Goal: Obtain resource: Download file/media

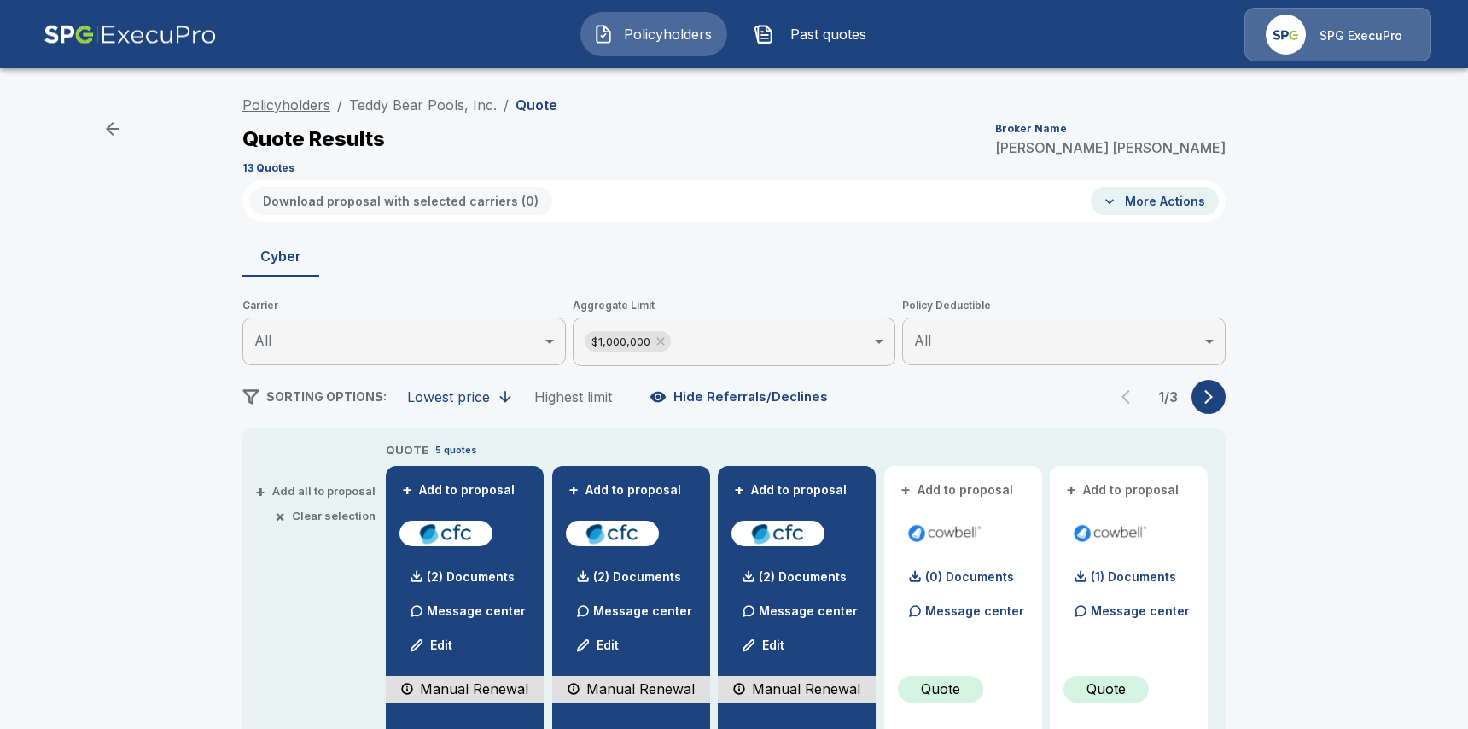
click at [328, 98] on link "Policyholders" at bounding box center [286, 104] width 88 height 17
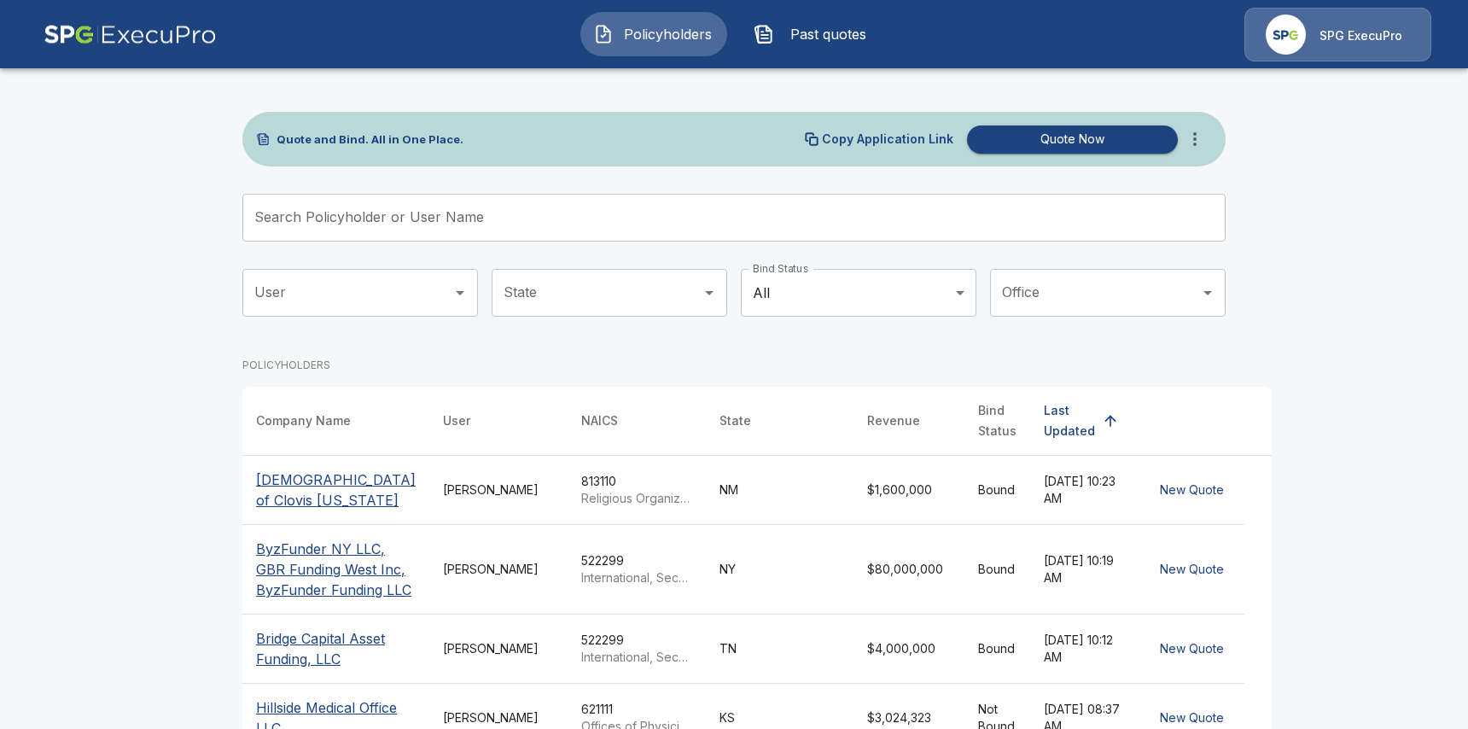
click at [654, 183] on div "Quote and Bind. All in One Place. Copy Application Link Quote Now Search Policy…" at bounding box center [733, 670] width 983 height 1116
click at [650, 210] on input "Search Policyholder or User Name" at bounding box center [724, 218] width 964 height 48
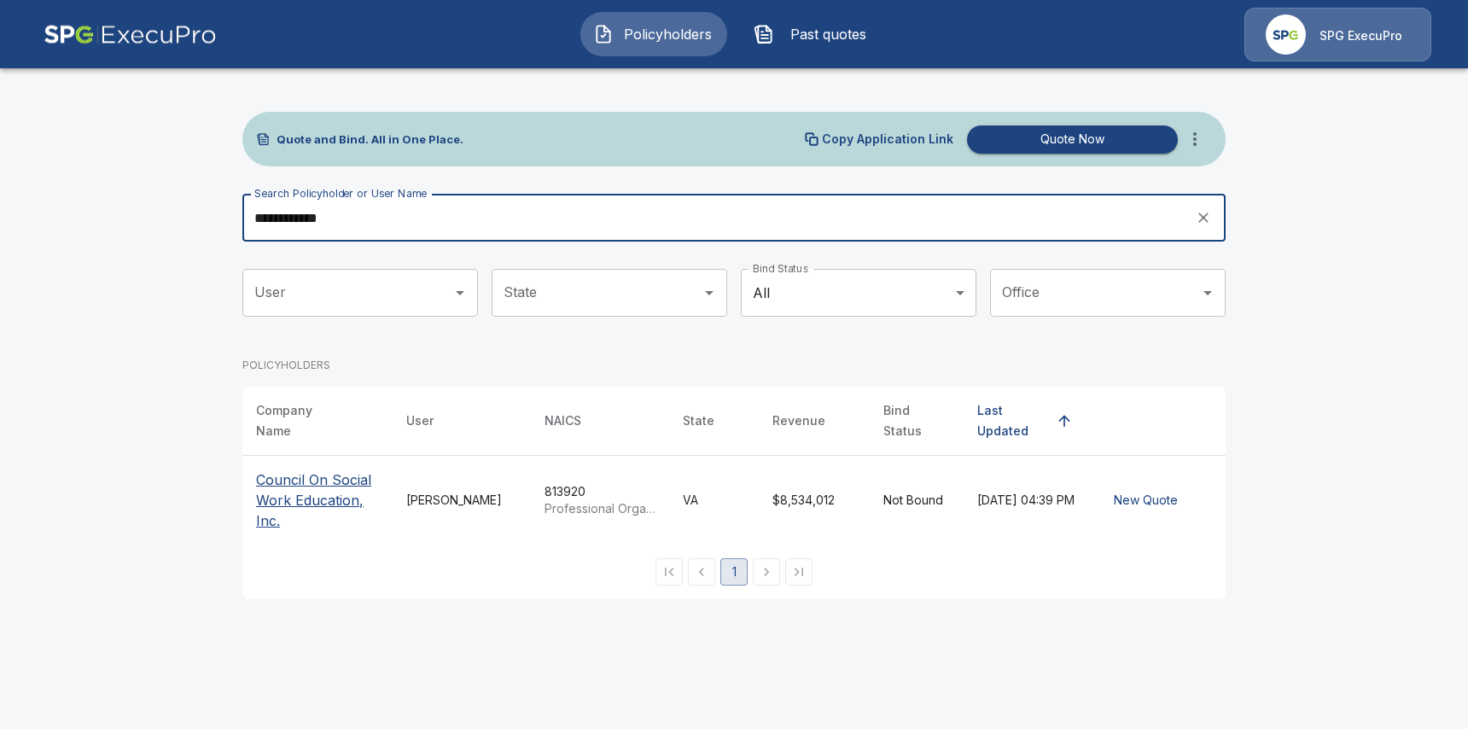
type input "**********"
click at [346, 486] on p "Council On Social Work Education, Inc." at bounding box center [317, 499] width 123 height 61
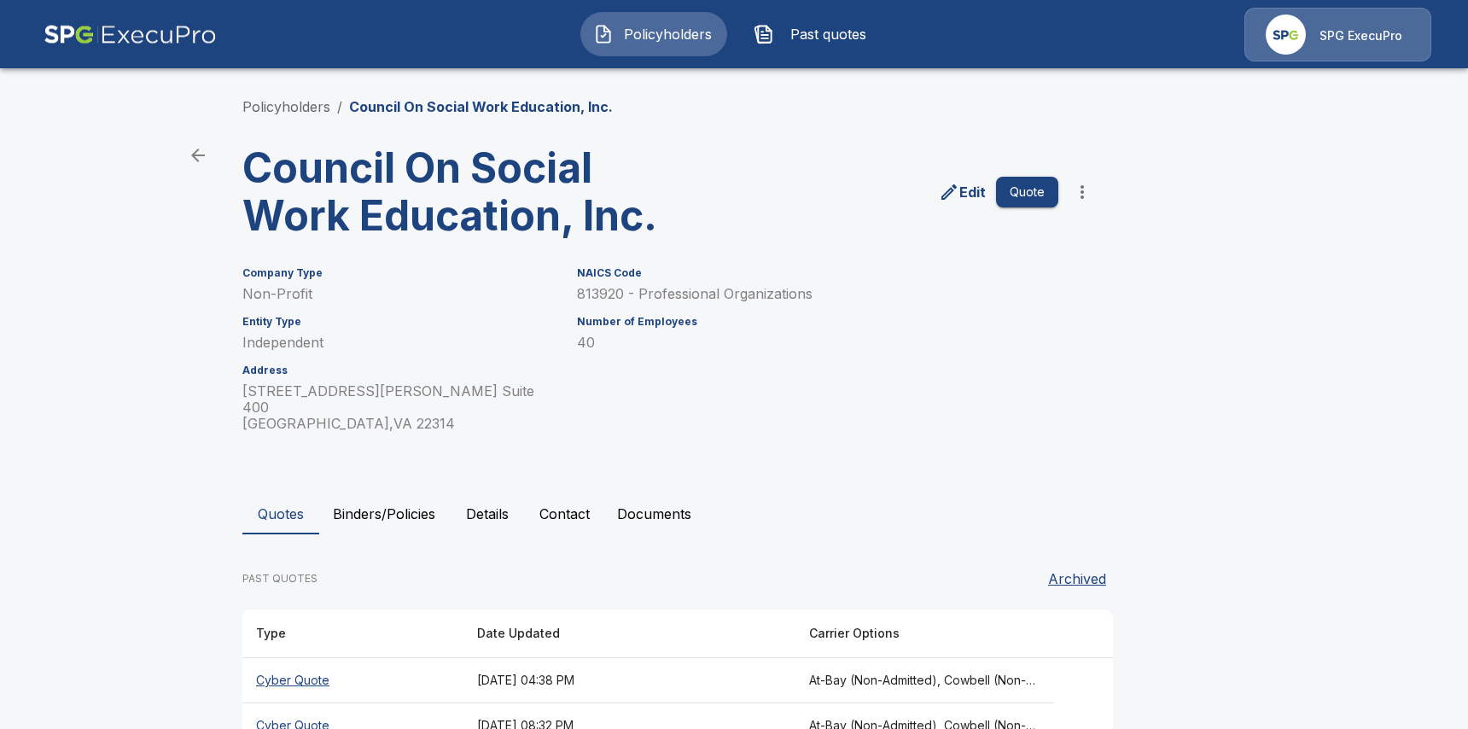
click at [68, 469] on main "Policyholders / Council On Social Work Education, Inc. Council On Social Work E…" at bounding box center [734, 412] width 1468 height 825
click at [164, 32] on img at bounding box center [130, 35] width 173 height 54
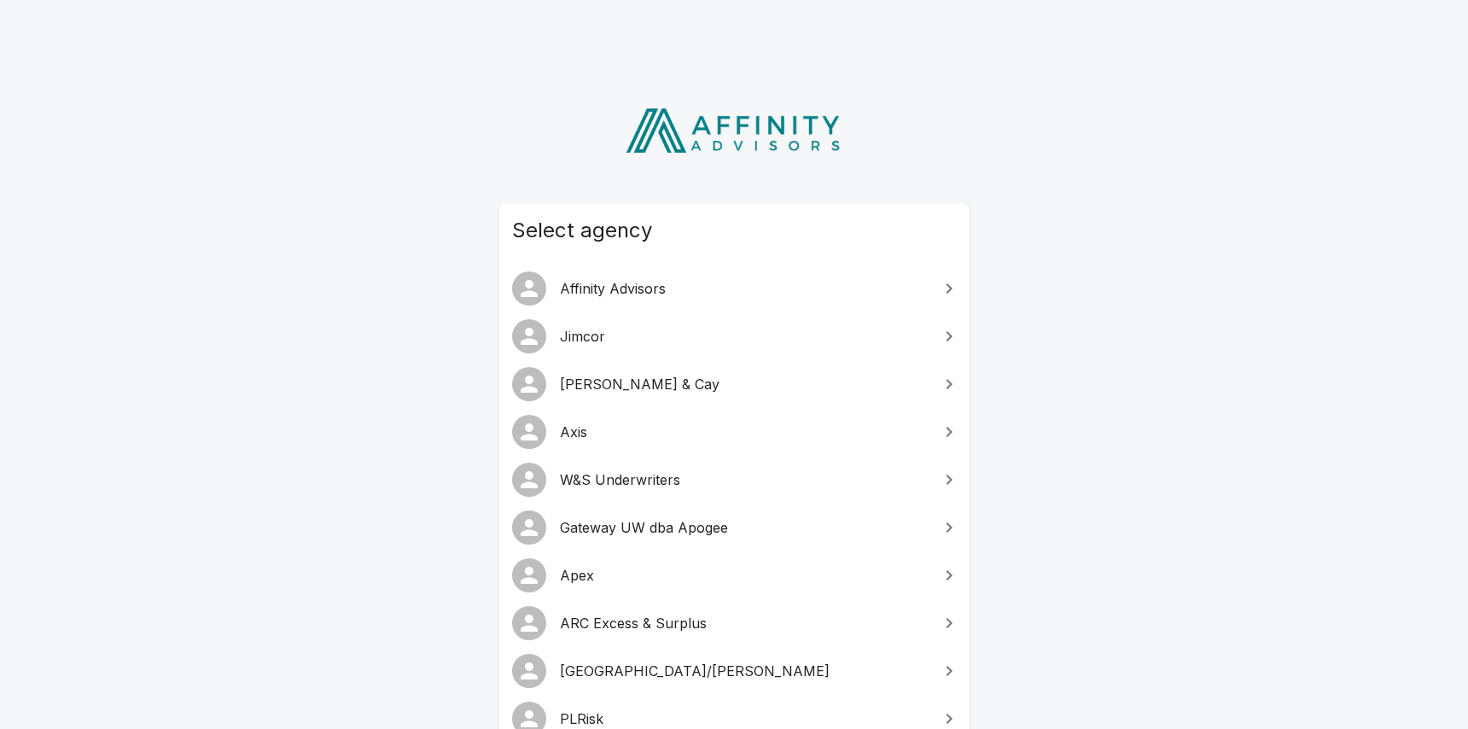
scroll to position [355, 0]
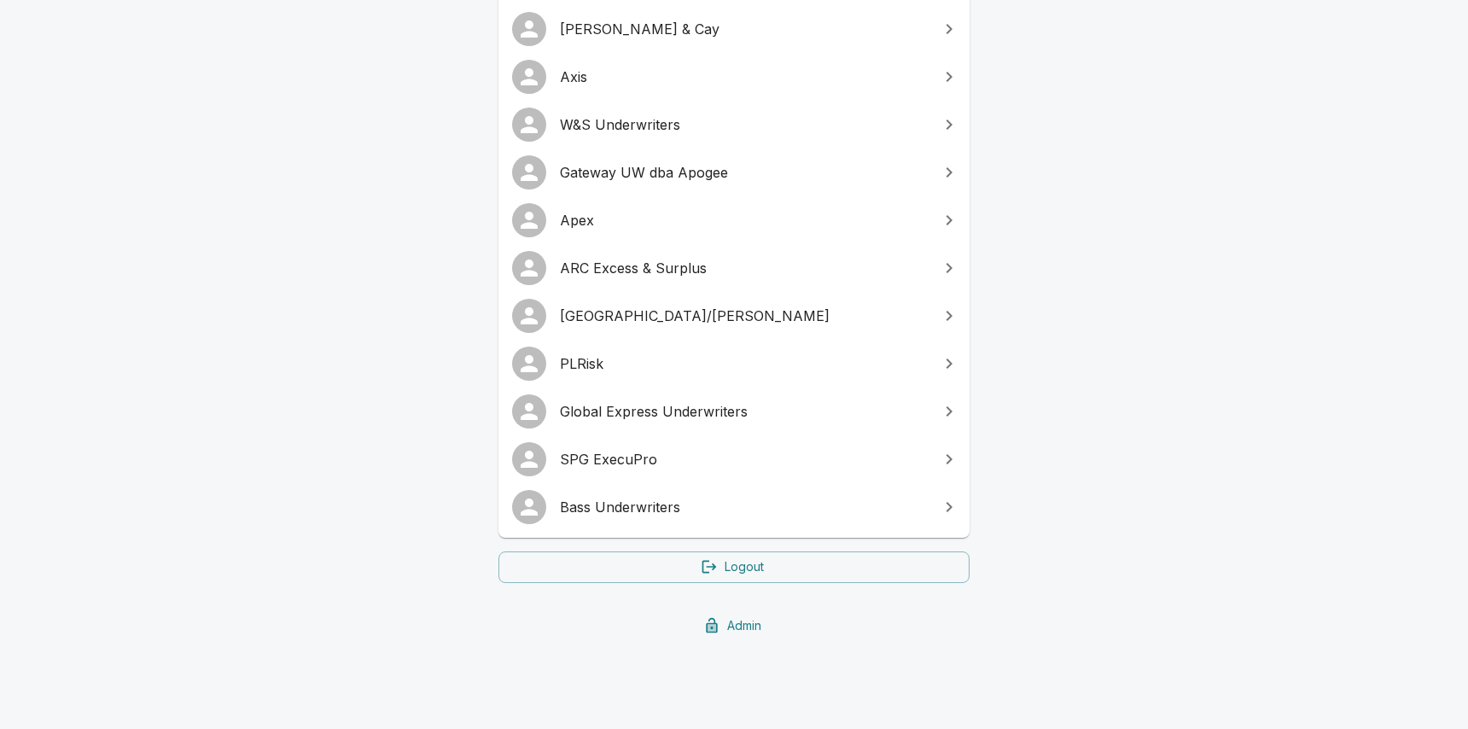
click at [753, 567] on link "Logout" at bounding box center [733, 567] width 471 height 32
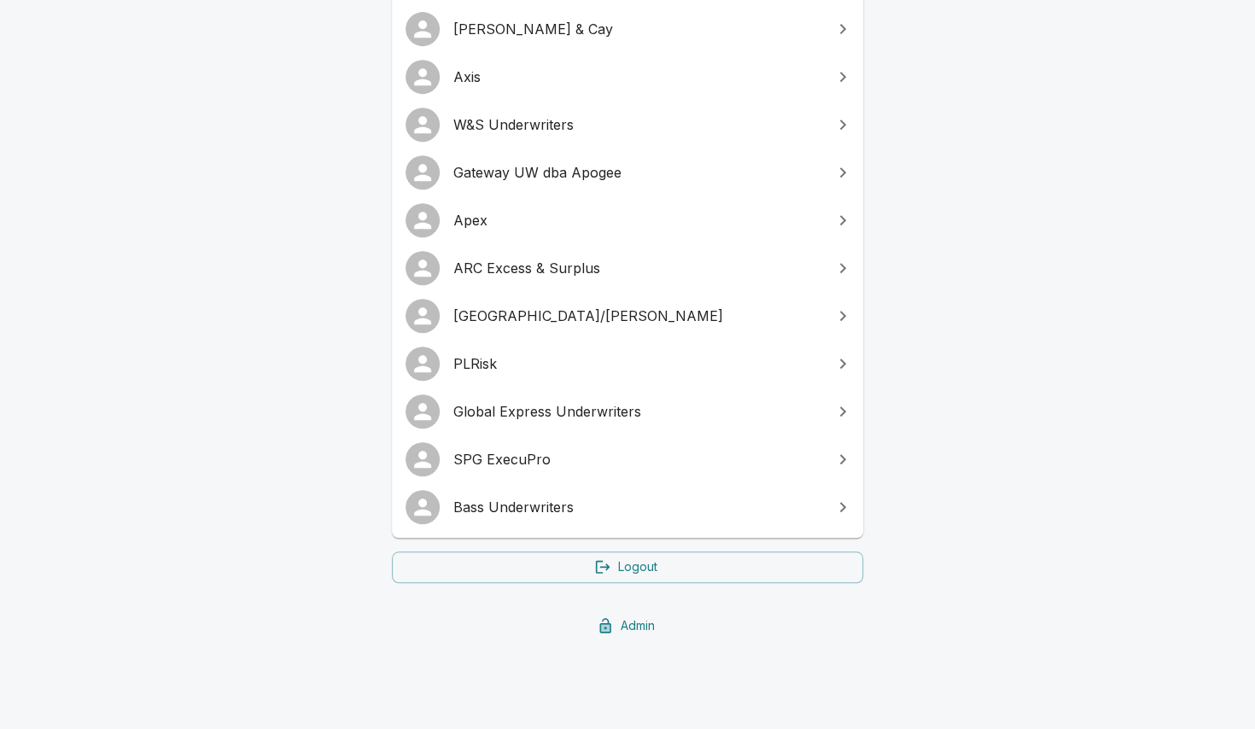
scroll to position [355, 0]
click at [597, 474] on link "SPG ExecuPro" at bounding box center [627, 459] width 471 height 48
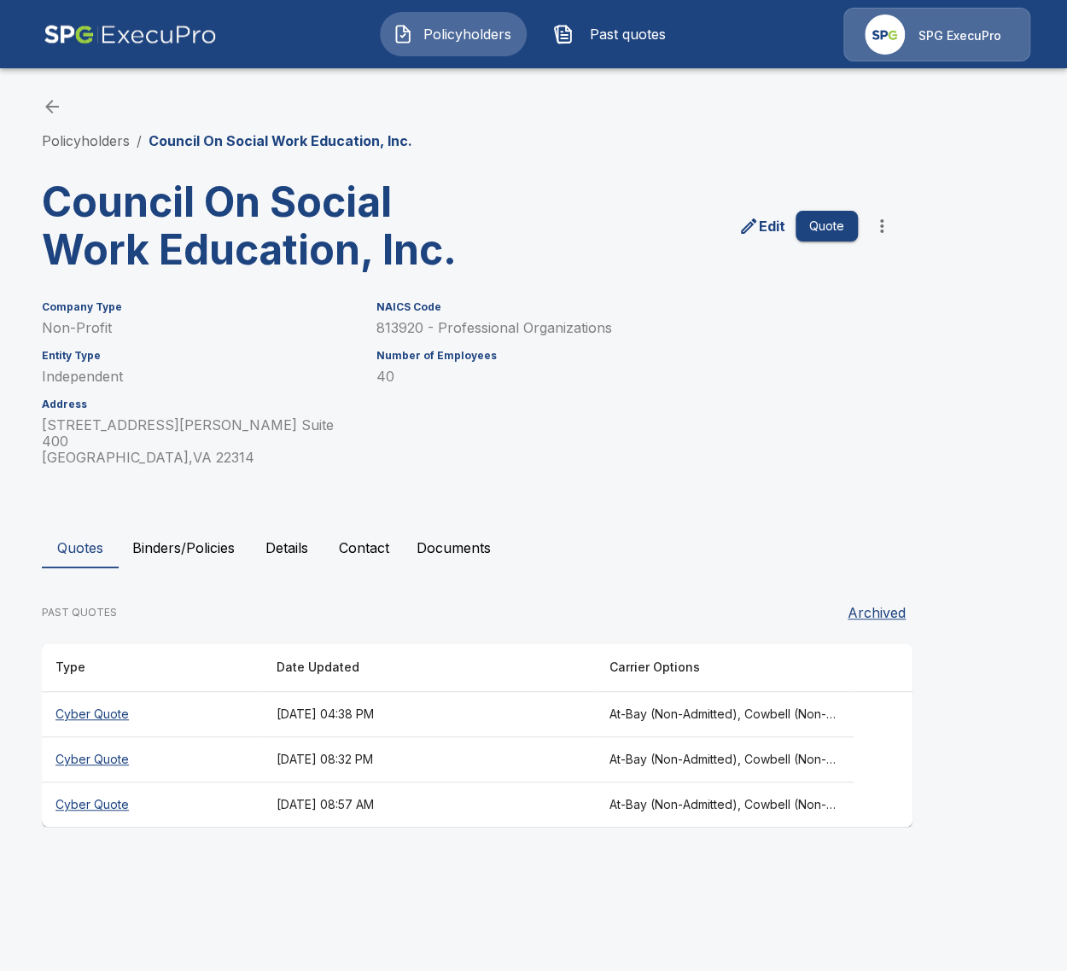
click at [216, 694] on th "Cyber Quote" at bounding box center [152, 714] width 221 height 45
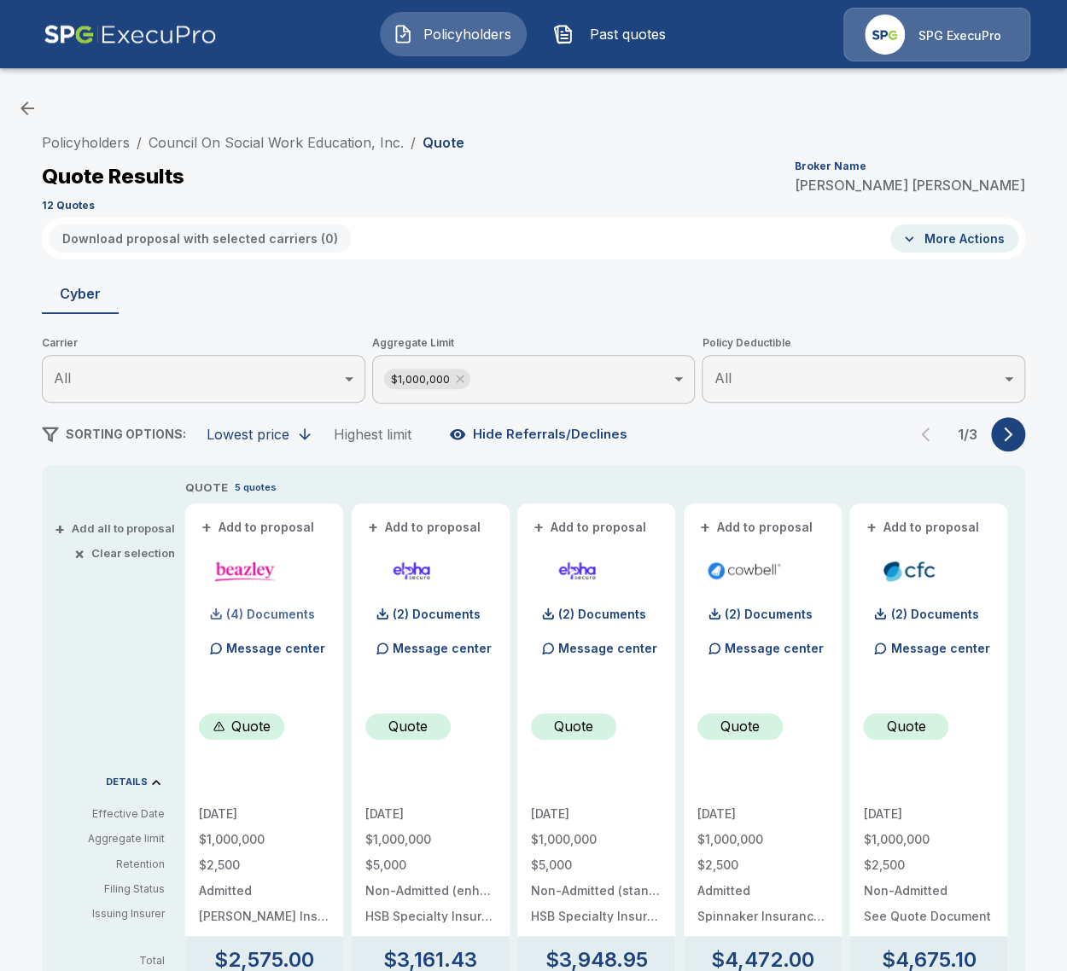
click at [284, 614] on p "(4) Documents" at bounding box center [270, 614] width 89 height 12
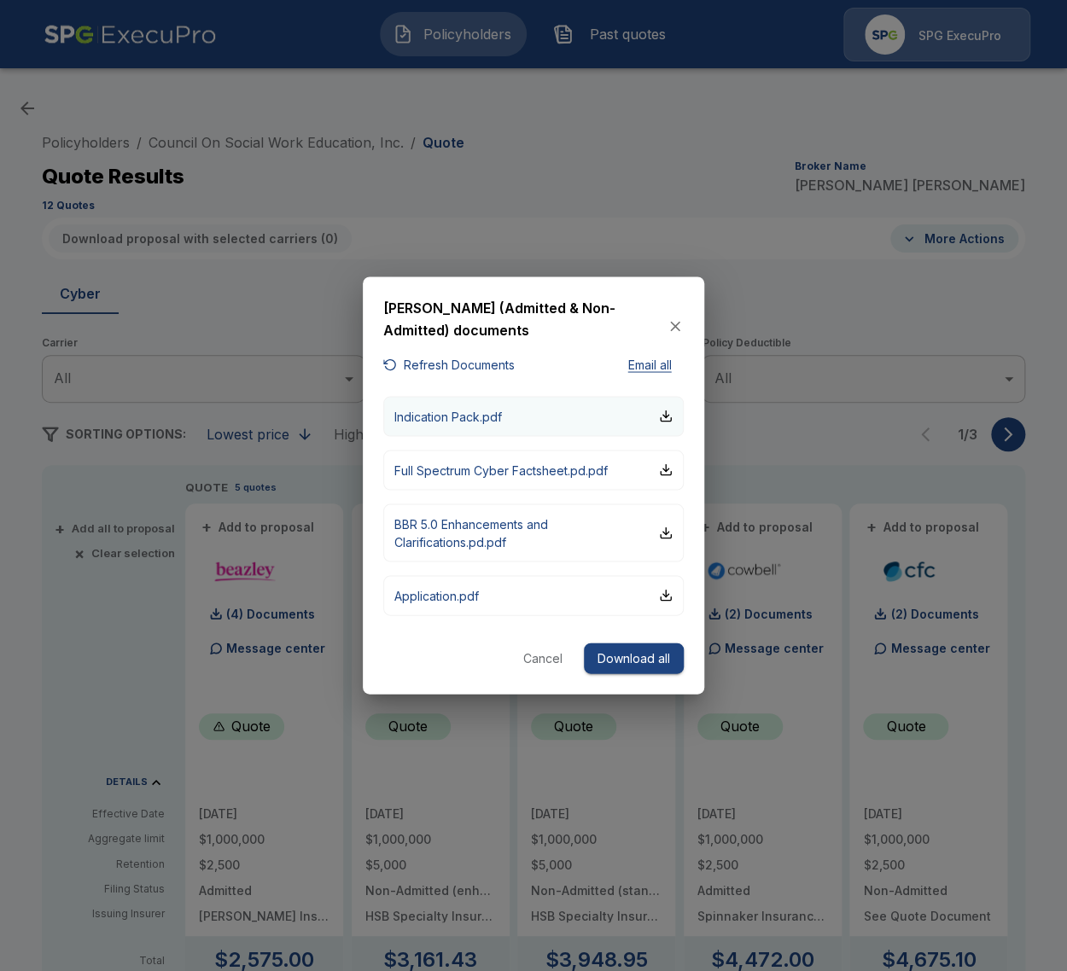
click at [445, 427] on button "Indication Pack.pdf" at bounding box center [533, 416] width 300 height 40
click at [294, 320] on div at bounding box center [533, 485] width 1067 height 971
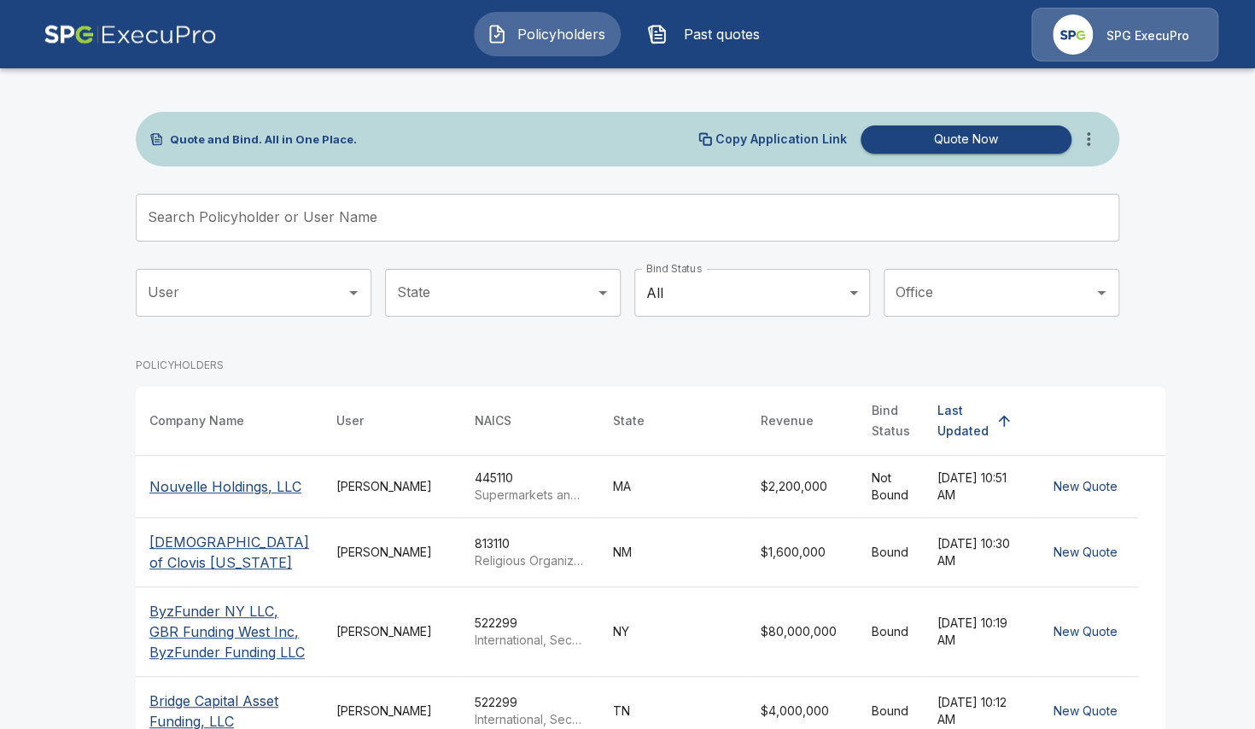
click at [221, 484] on p "Nouvelle Holdings, LLC" at bounding box center [225, 486] width 152 height 20
